Goal: Task Accomplishment & Management: Manage account settings

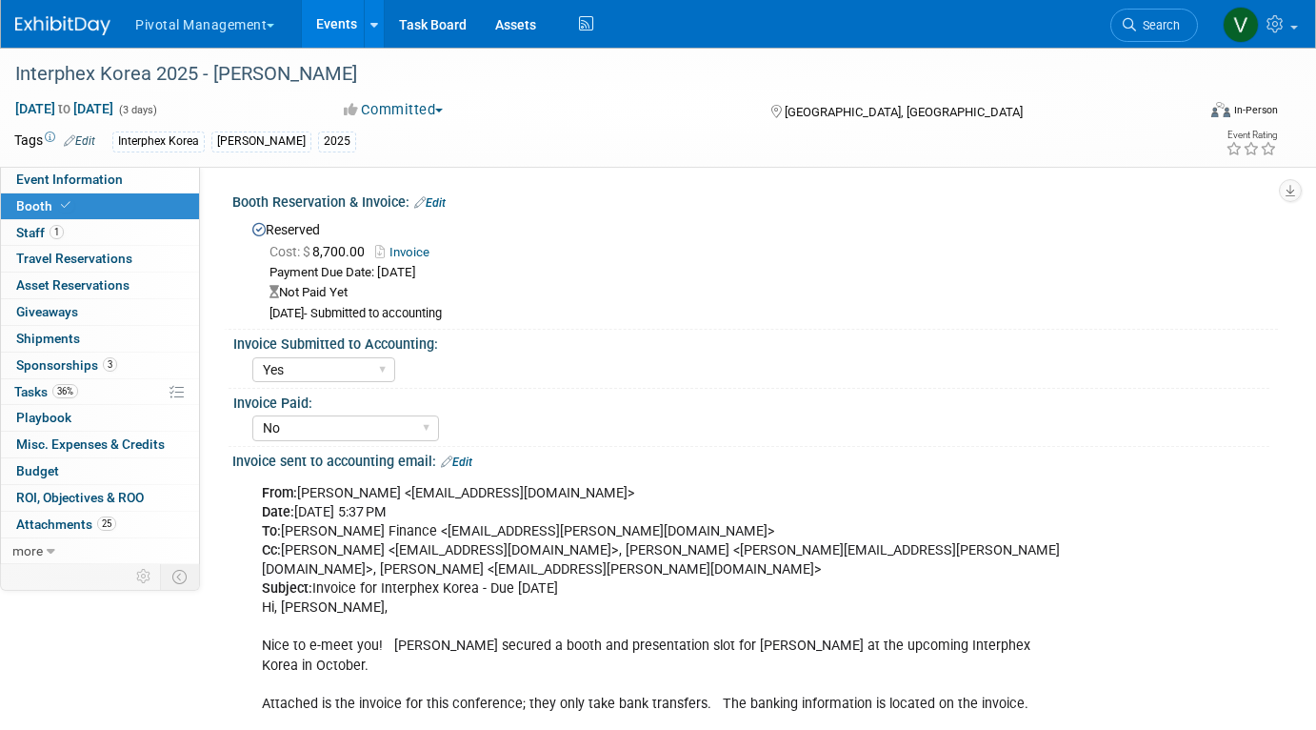
select select "Yes"
select select "No"
select select "Yes"
select select "1"
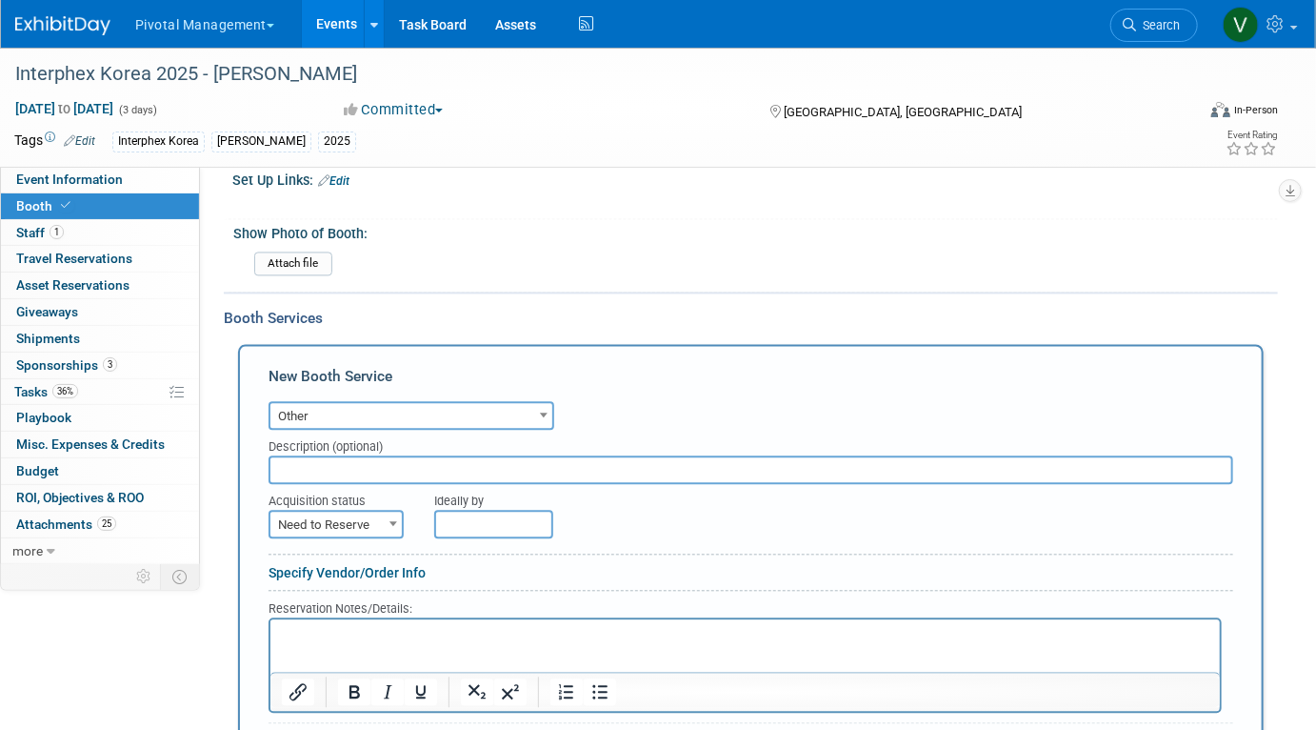
click at [328, 28] on link "Events" at bounding box center [337, 24] width 70 height 48
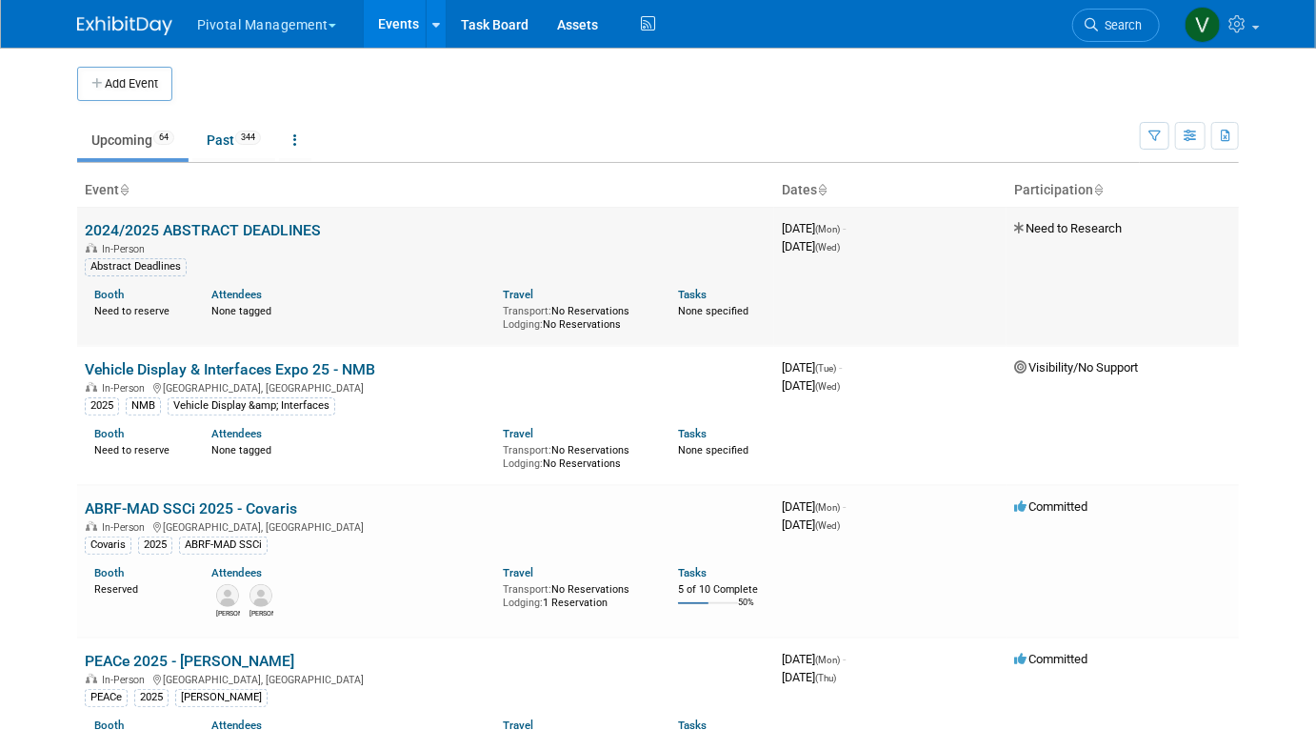
scroll to position [5336, 0]
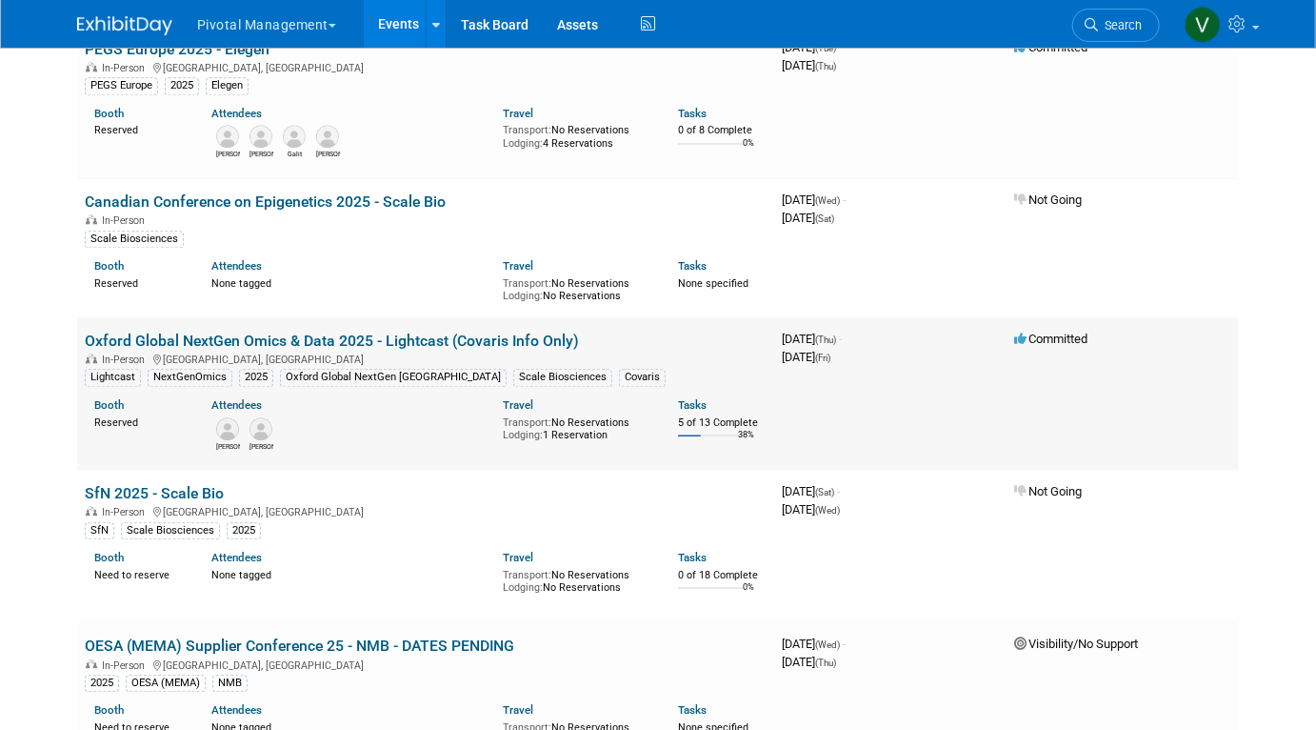
click at [406, 350] on link "Oxford Global NextGen Omics & Data 2025 - Lightcast (Covaris Info Only)" at bounding box center [332, 340] width 494 height 18
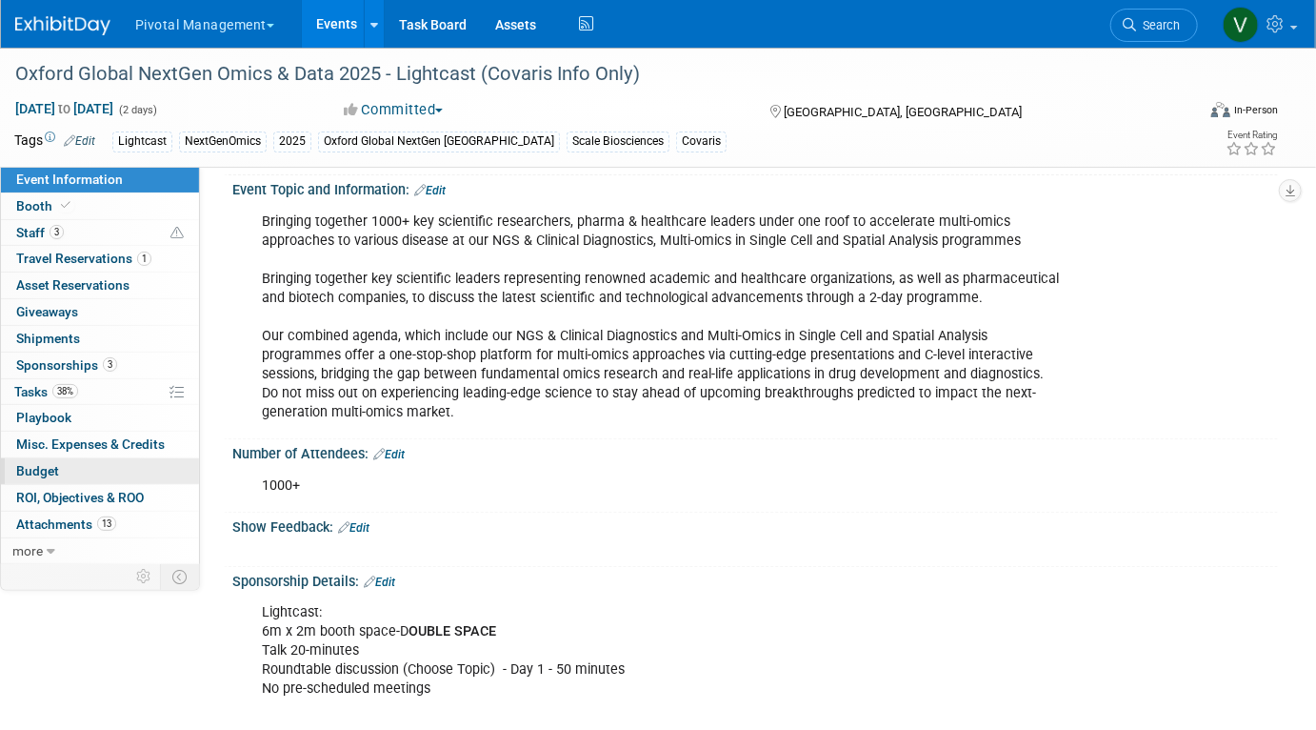
scroll to position [137, 0]
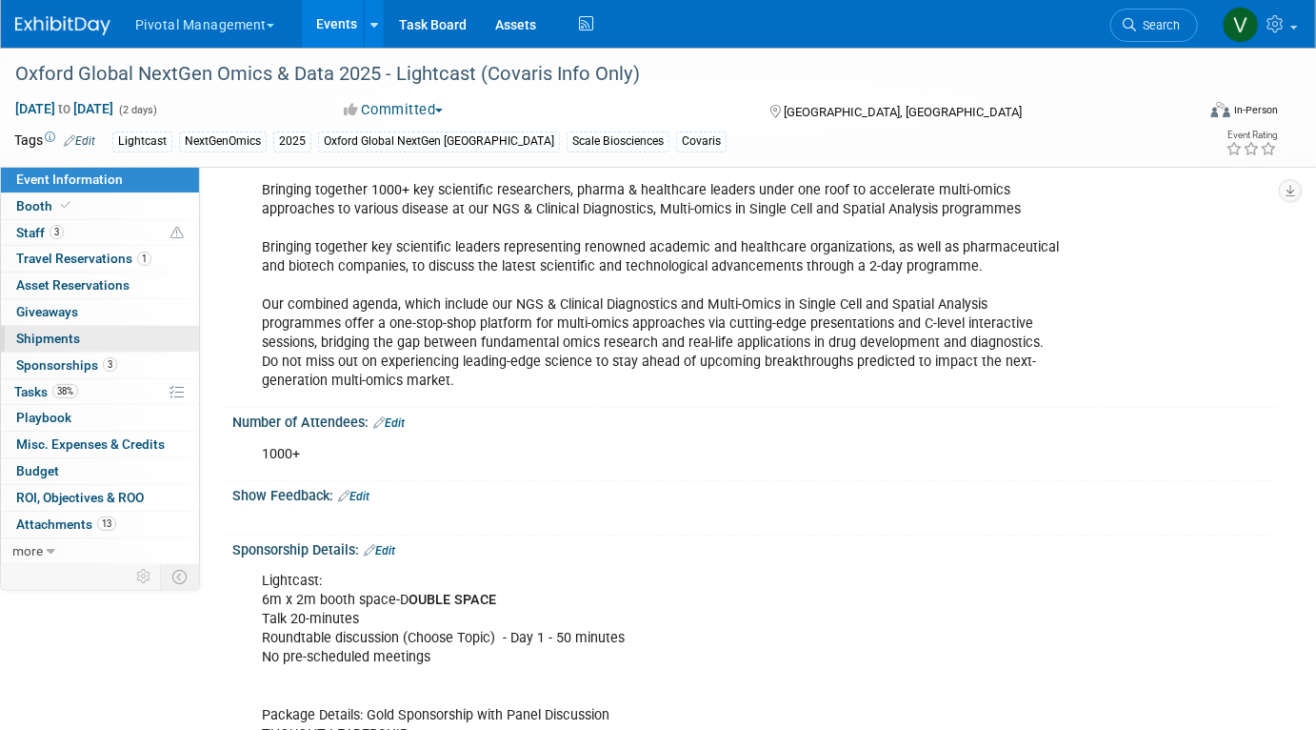
click at [64, 332] on span "Shipments 0" at bounding box center [48, 337] width 64 height 15
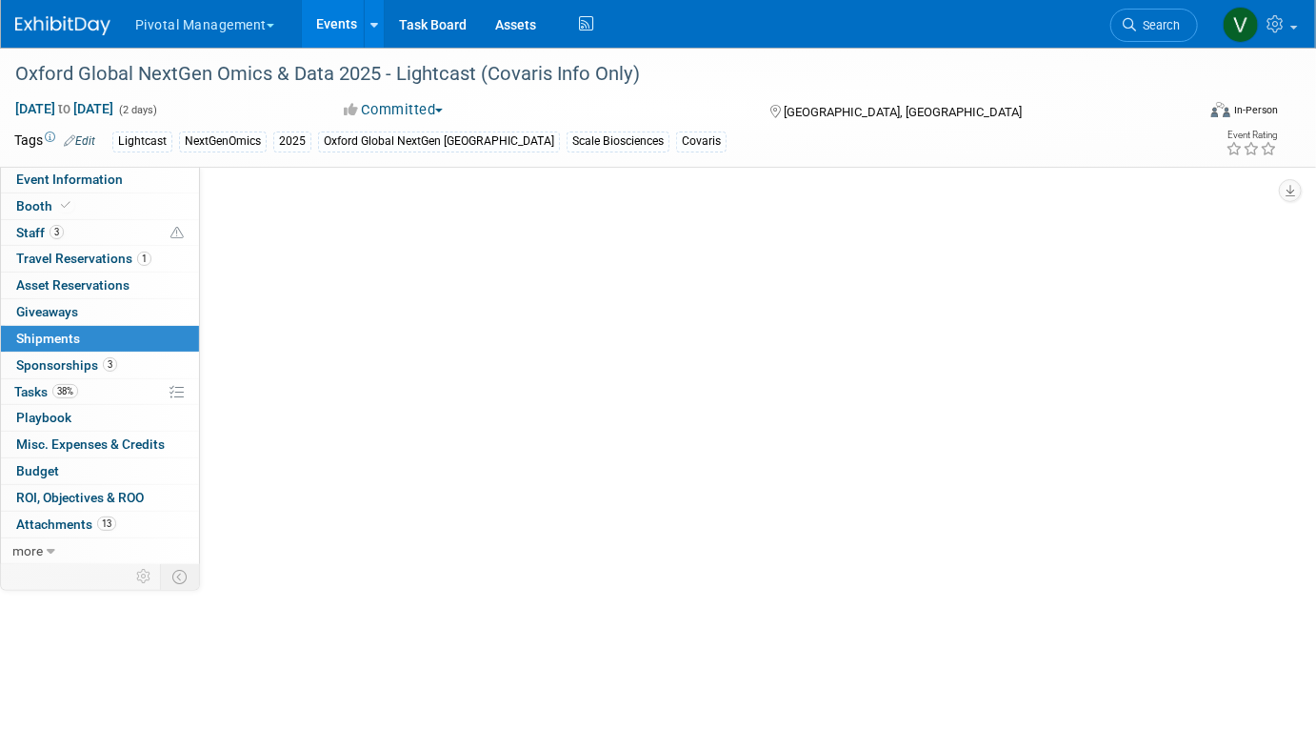
scroll to position [0, 0]
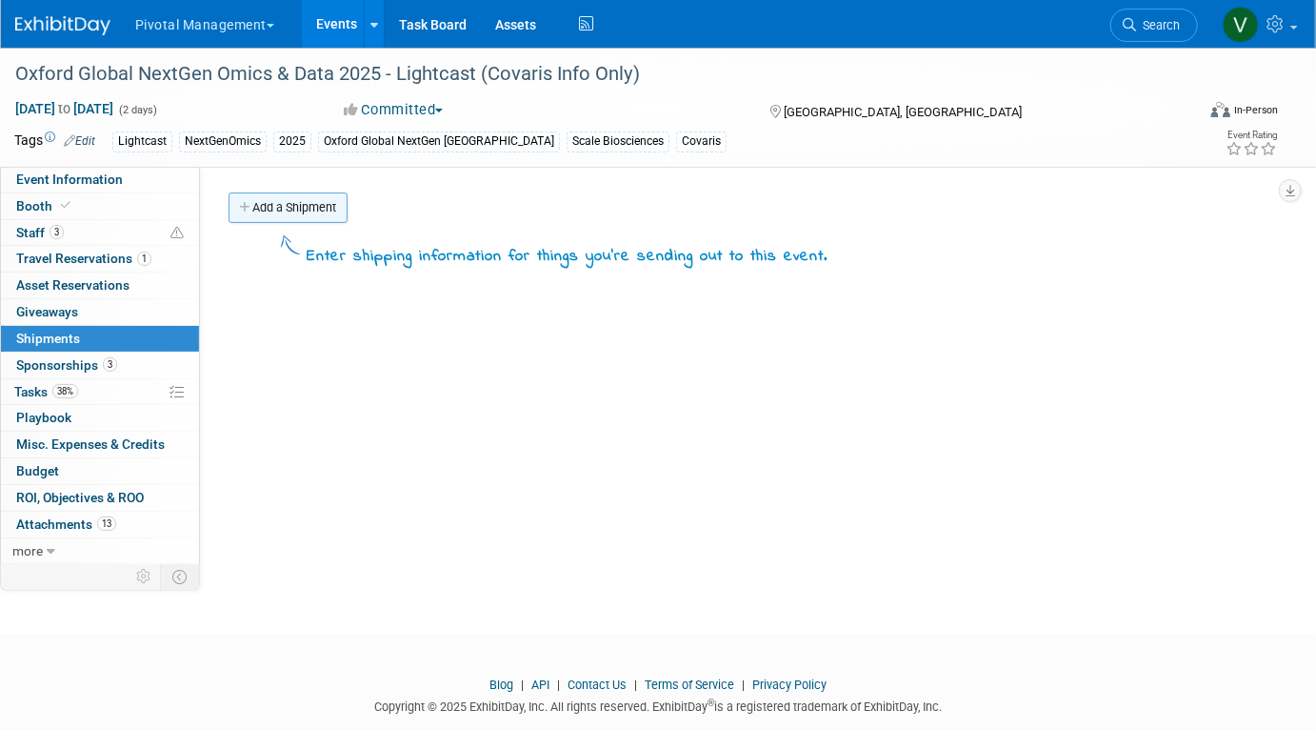
click at [276, 212] on link "Add a Shipment" at bounding box center [288, 207] width 119 height 30
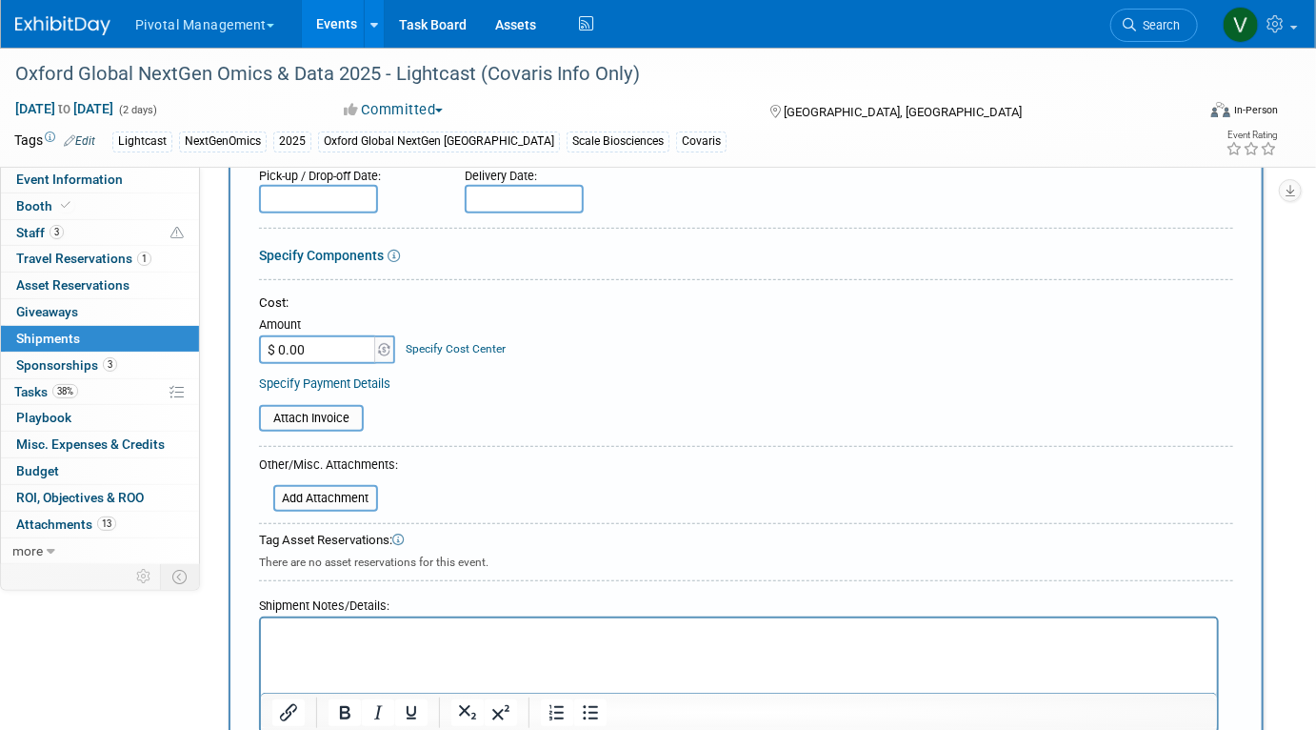
scroll to position [268, 0]
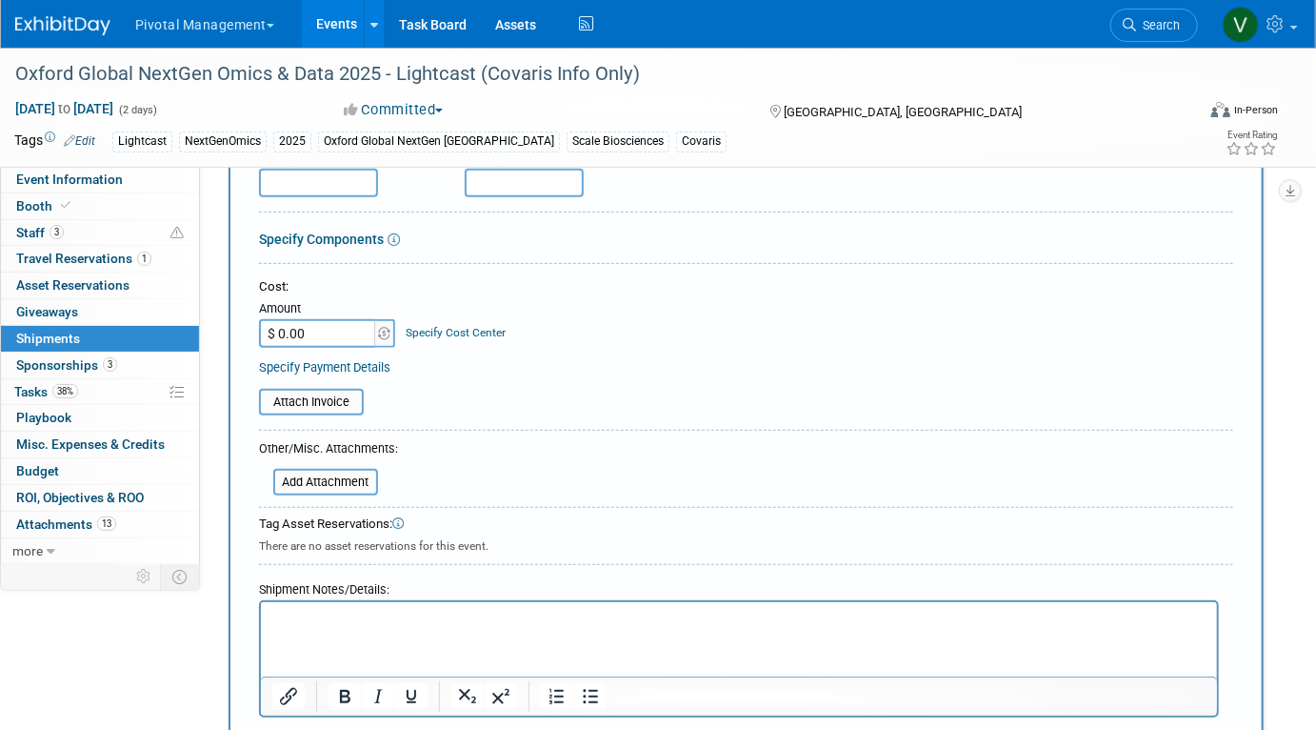
type input "Logistics Company"
click at [339, 629] on html at bounding box center [738, 615] width 956 height 27
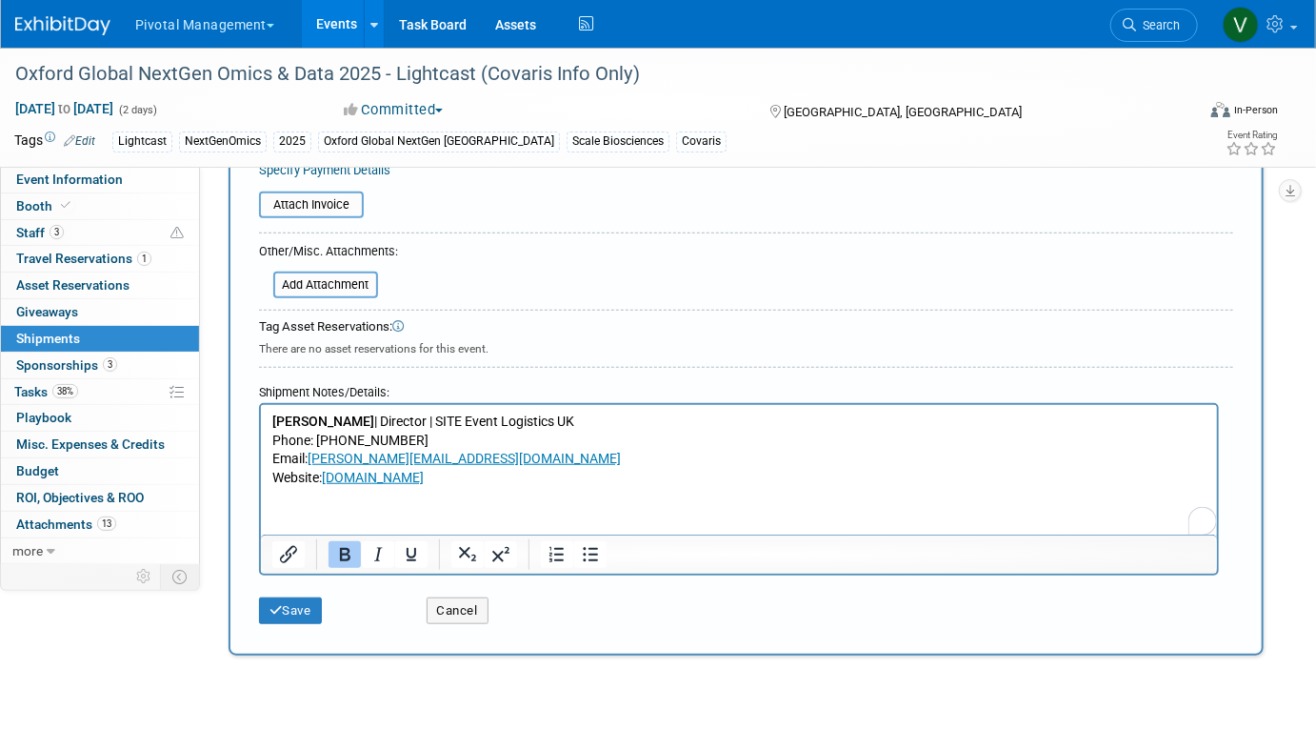
scroll to position [469, 0]
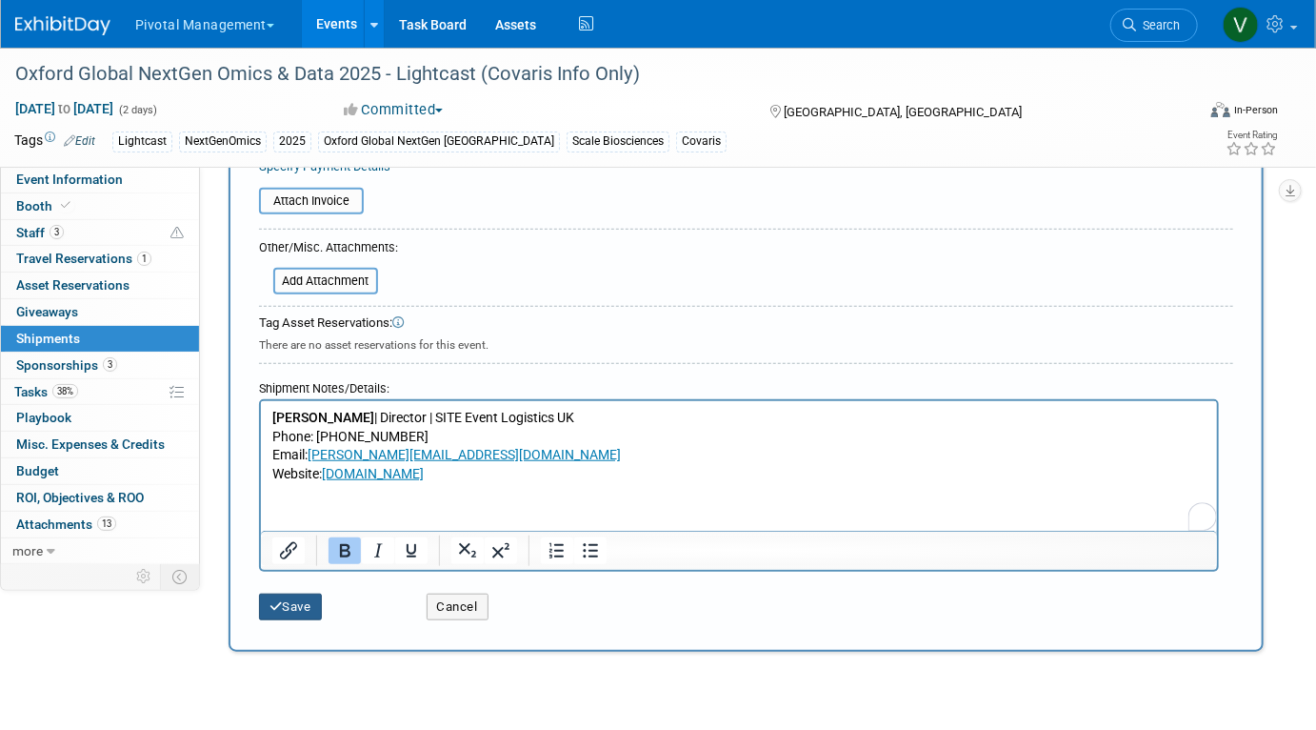
click at [309, 600] on button "Save" at bounding box center [290, 606] width 63 height 27
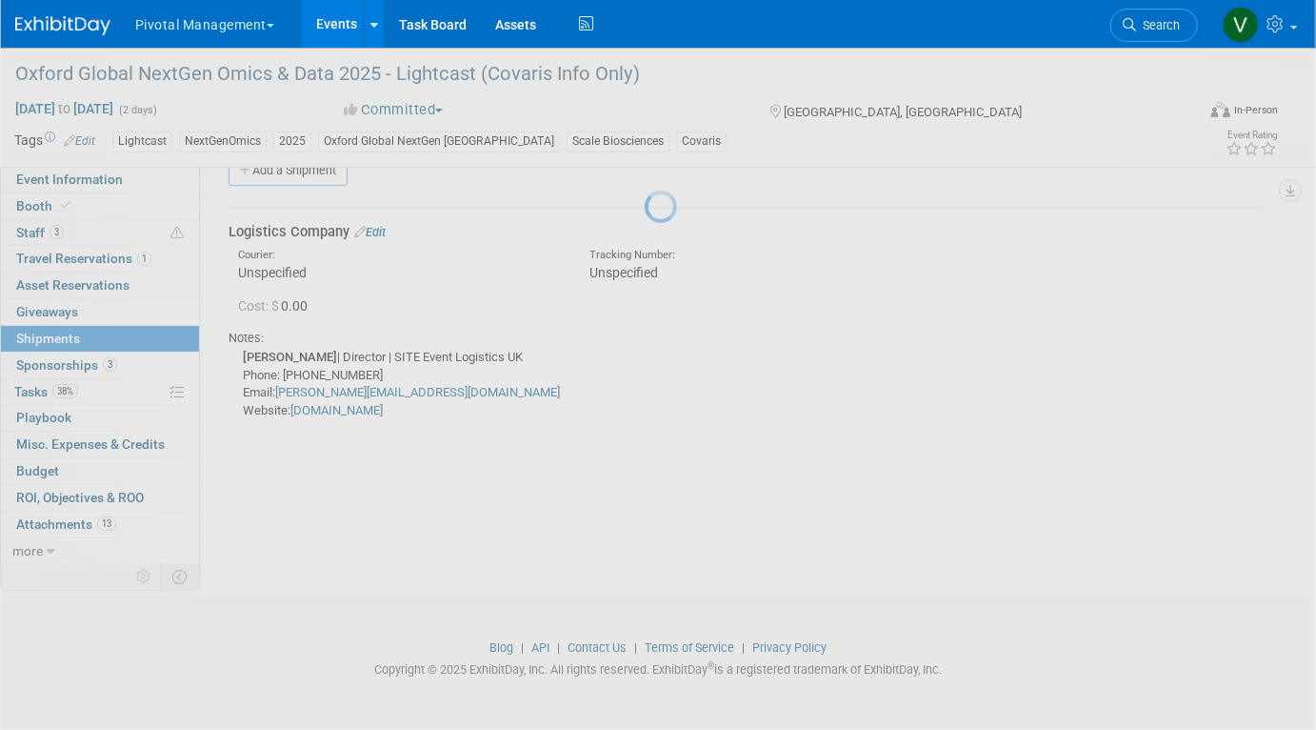
scroll to position [36, 0]
